Goal: Task Accomplishment & Management: Manage account settings

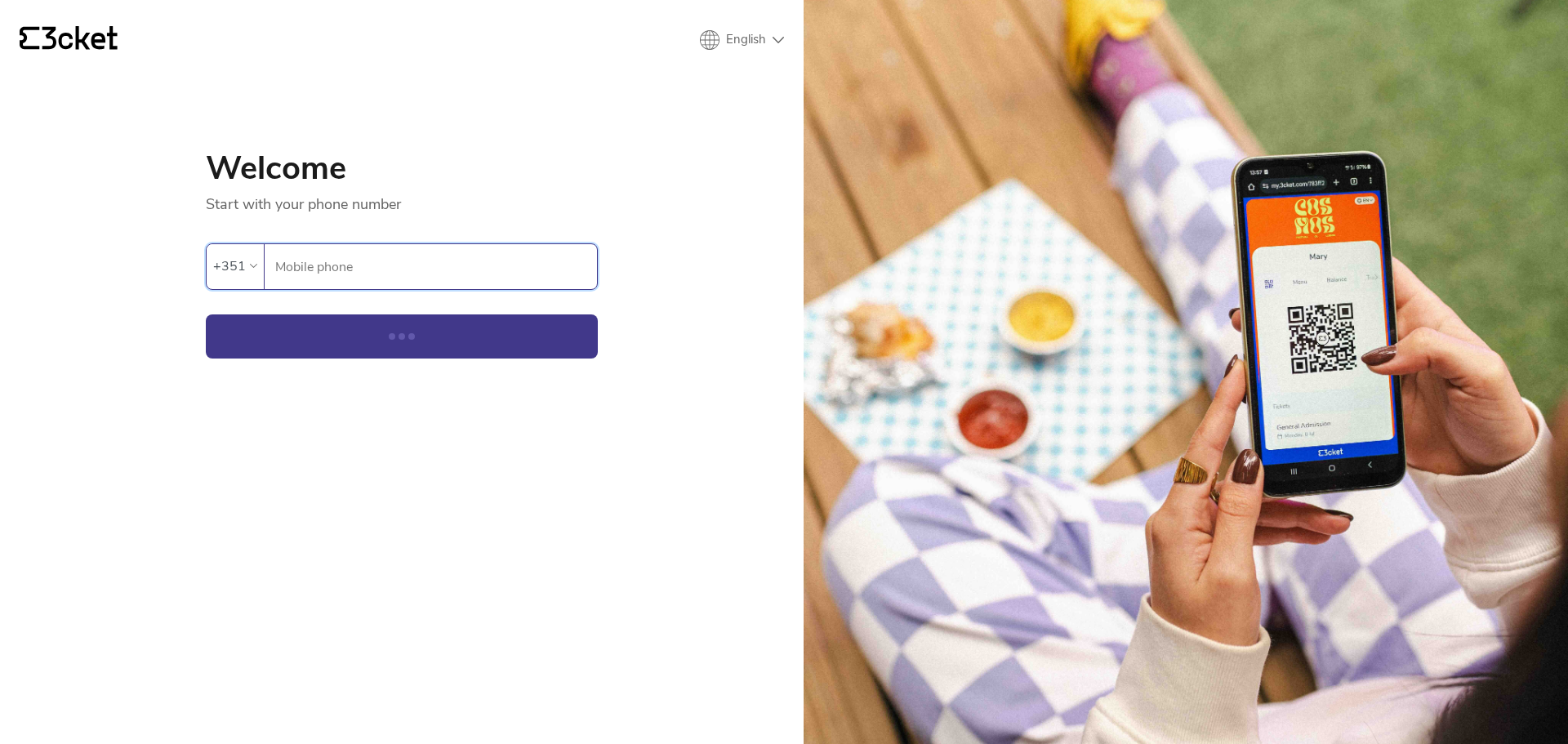
click at [459, 262] on input "Mobile phone" at bounding box center [436, 266] width 323 height 45
type input "937709444"
click at [206, 314] on button "Continue" at bounding box center [402, 336] width 392 height 44
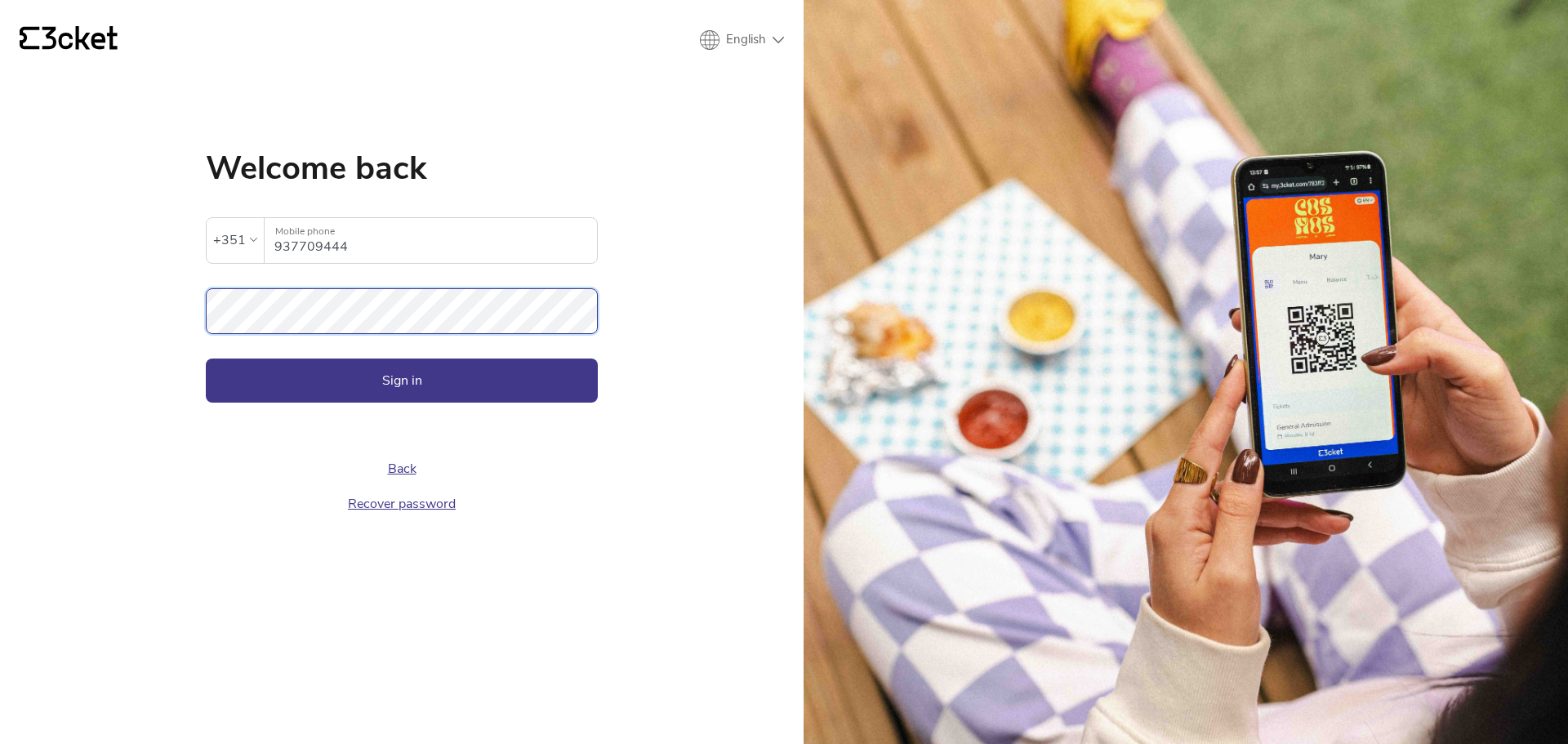
click at [206, 359] on button "Sign in" at bounding box center [402, 381] width 392 height 44
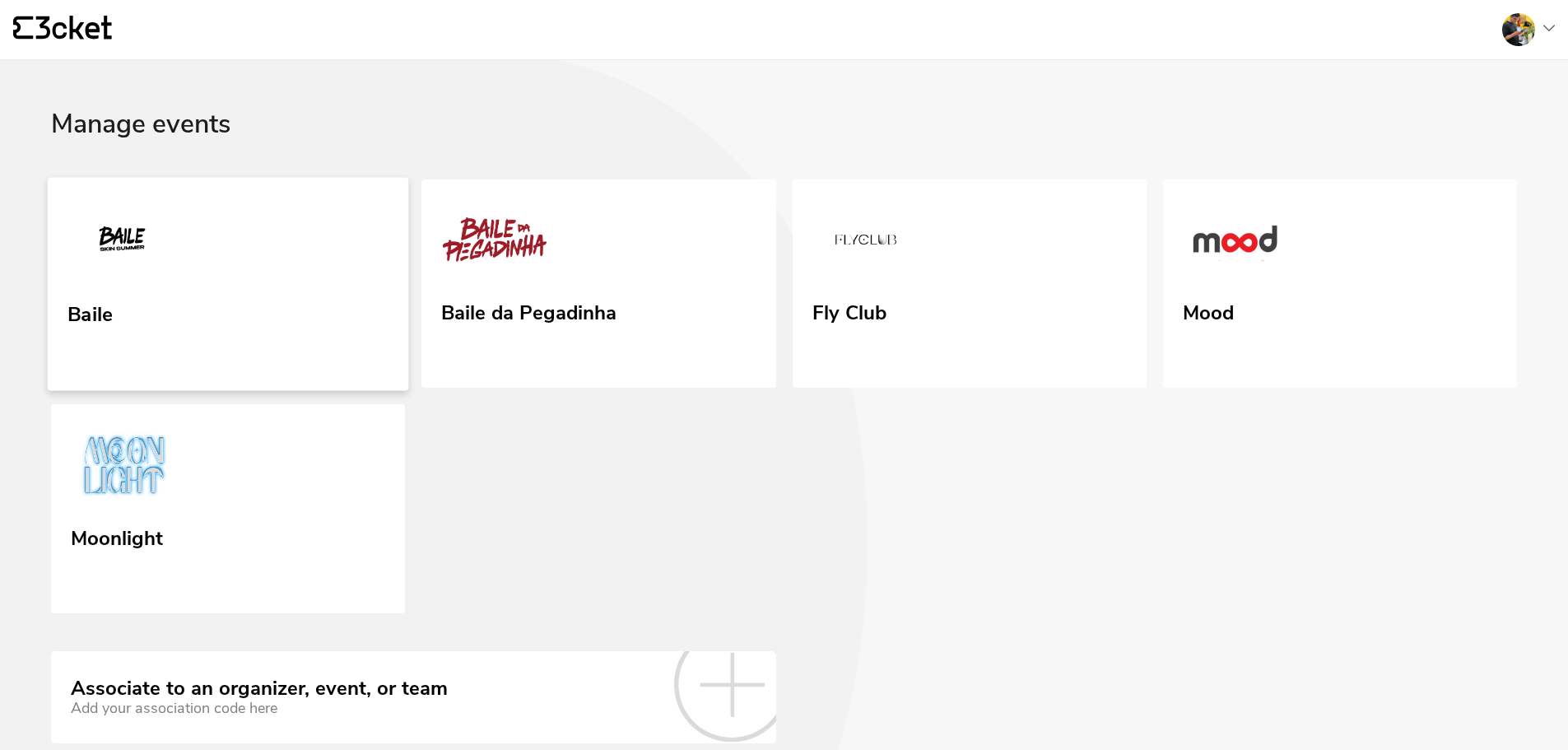
click at [341, 300] on link "Baile" at bounding box center [229, 284] width 362 height 213
